Goal: Book appointment/travel/reservation

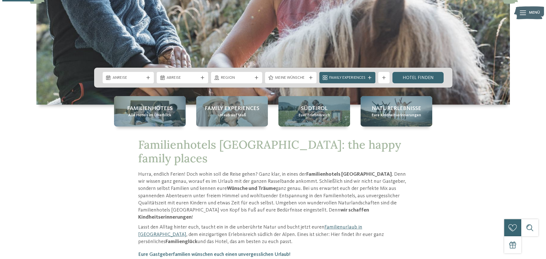
scroll to position [142, 0]
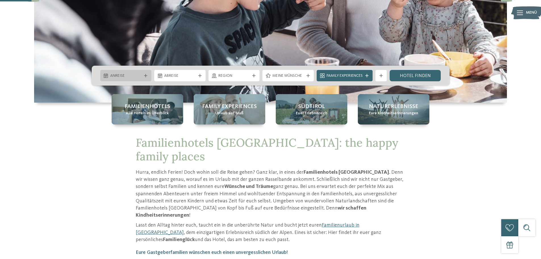
click at [132, 76] on span "Anreise" at bounding box center [126, 76] width 32 height 6
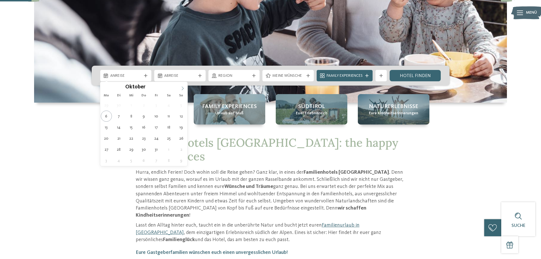
click at [183, 88] on icon at bounding box center [183, 88] width 4 height 4
click at [183, 88] on icon at bounding box center [183, 88] width 2 height 4
type div "[DATE]"
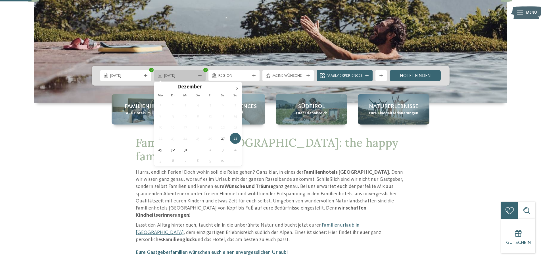
click at [201, 73] on div "[DATE]" at bounding box center [179, 75] width 51 height 11
type input "****"
click at [237, 87] on icon at bounding box center [237, 88] width 4 height 4
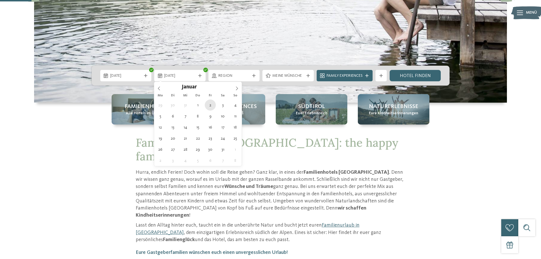
type div "[DATE]"
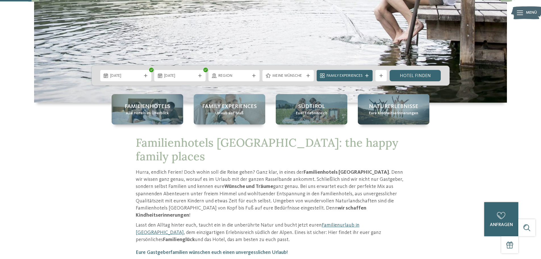
click at [306, 75] on div at bounding box center [309, 75] width 6 height 3
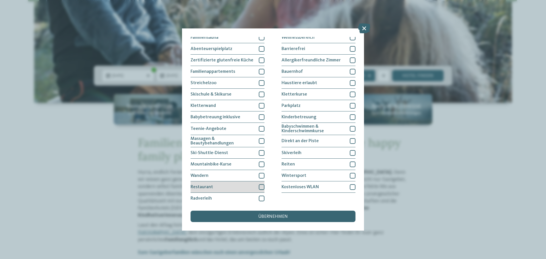
scroll to position [39, 0]
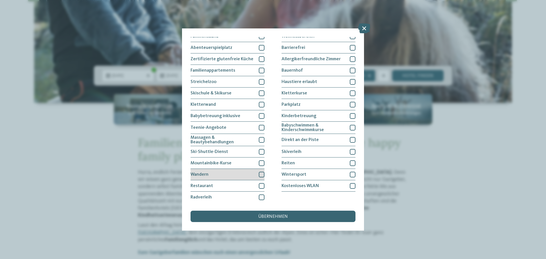
click at [259, 173] on div at bounding box center [262, 175] width 6 height 6
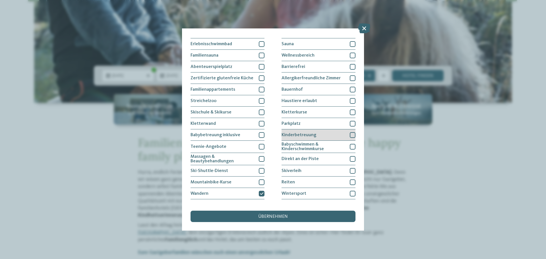
scroll to position [0, 0]
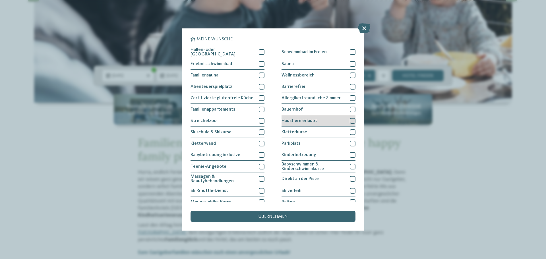
click at [350, 119] on div at bounding box center [353, 121] width 6 height 6
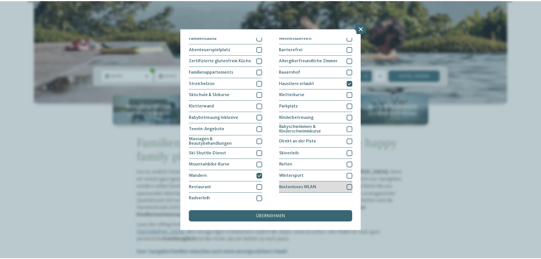
scroll to position [39, 0]
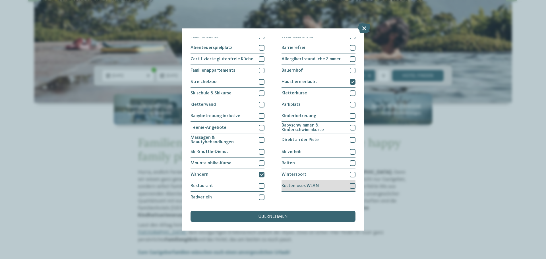
click at [350, 186] on div at bounding box center [353, 186] width 6 height 6
click at [323, 214] on div "übernehmen" at bounding box center [272, 216] width 165 height 11
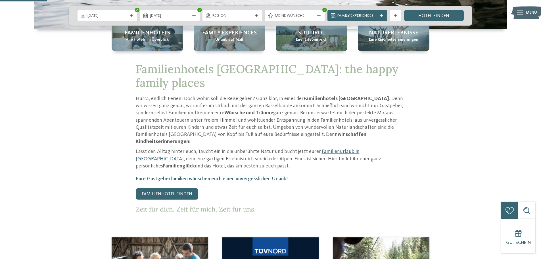
scroll to position [85, 0]
